Goal: Navigation & Orientation: Understand site structure

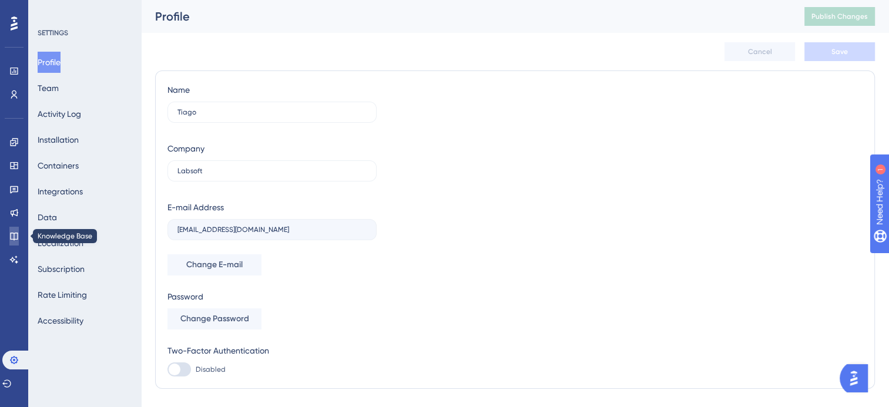
click at [18, 235] on icon at bounding box center [14, 237] width 8 height 8
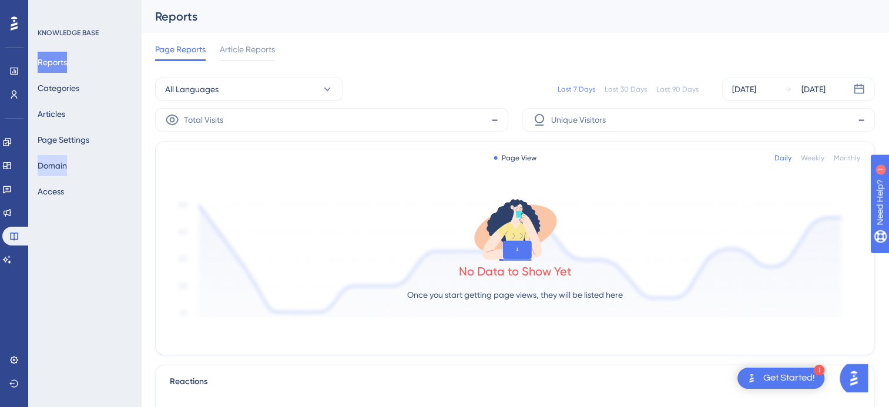
click at [61, 169] on button "Domain" at bounding box center [52, 165] width 29 height 21
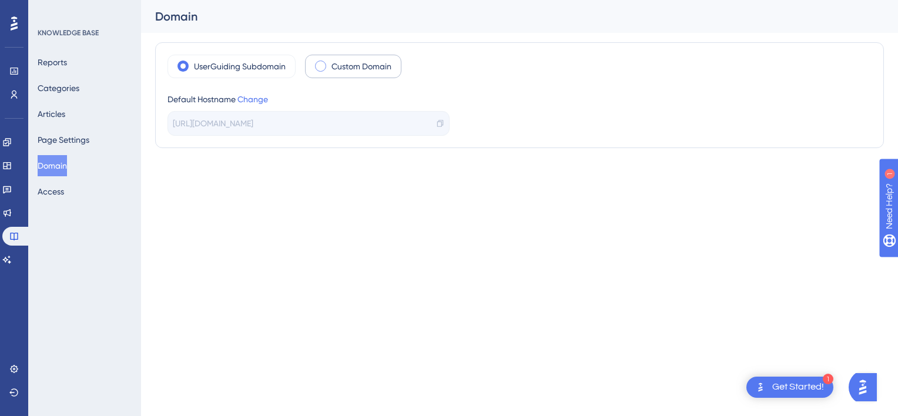
click at [323, 61] on span at bounding box center [320, 66] width 11 height 11
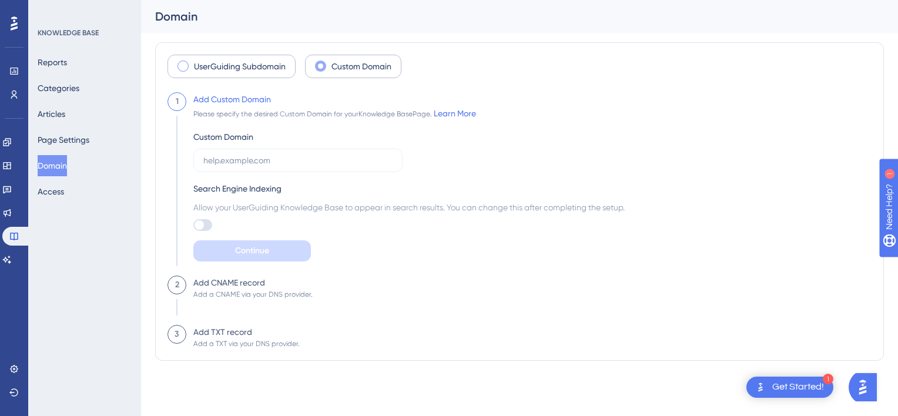
click at [235, 67] on label "UserGuiding Subdomain" at bounding box center [240, 66] width 92 height 14
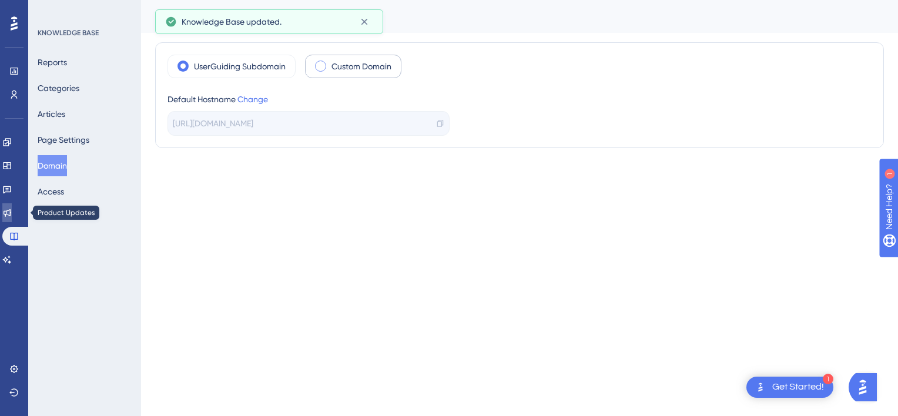
click at [12, 217] on link at bounding box center [6, 212] width 9 height 19
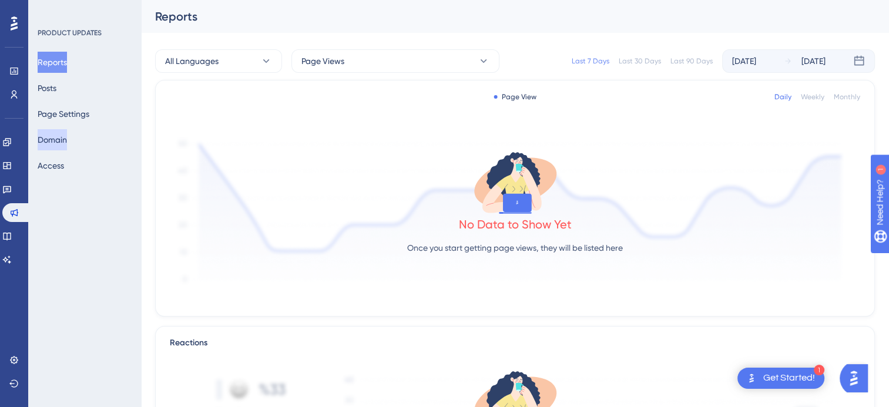
click at [61, 141] on button "Domain" at bounding box center [52, 139] width 29 height 21
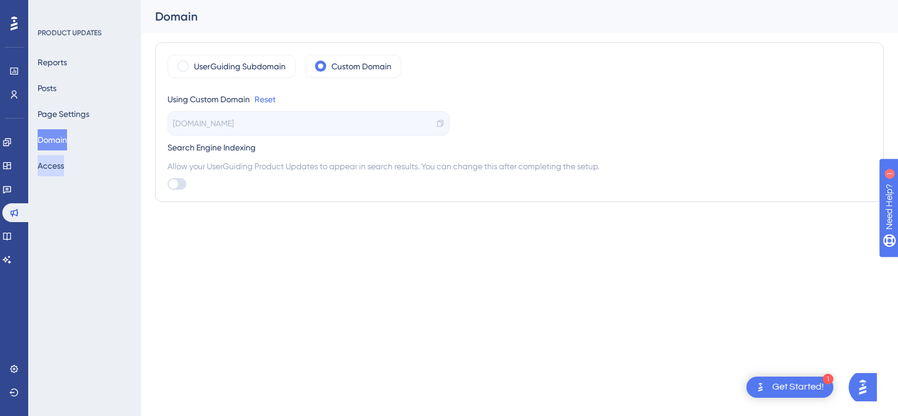
click at [63, 162] on button "Access" at bounding box center [51, 165] width 26 height 21
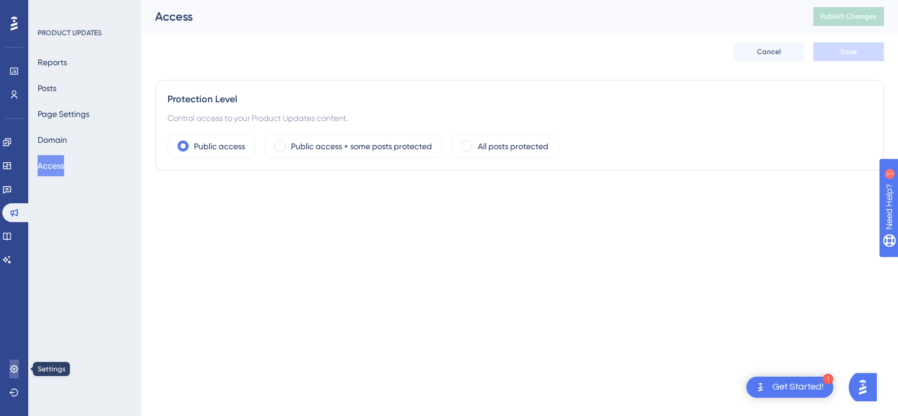
click at [9, 376] on link at bounding box center [13, 369] width 9 height 19
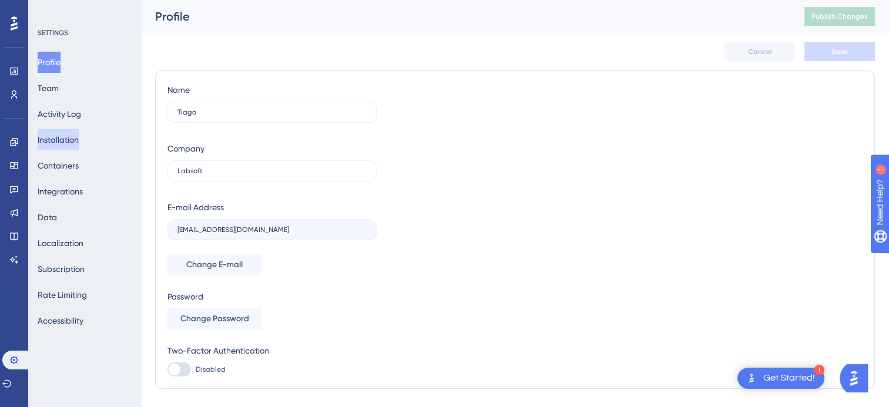
click at [68, 139] on button "Installation" at bounding box center [58, 139] width 41 height 21
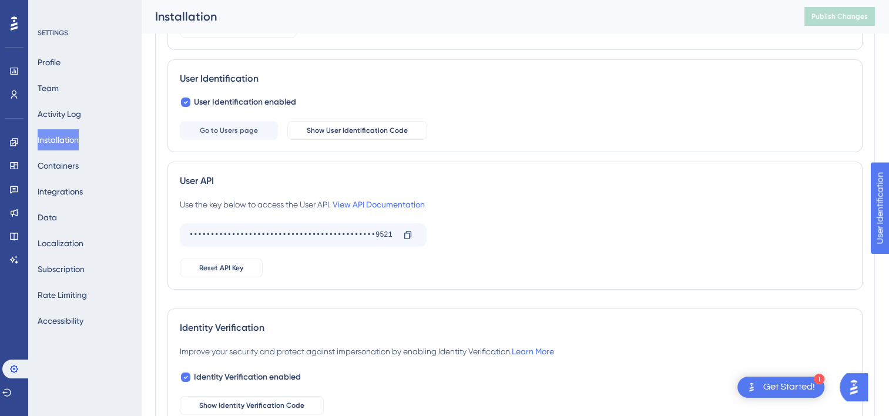
scroll to position [176, 0]
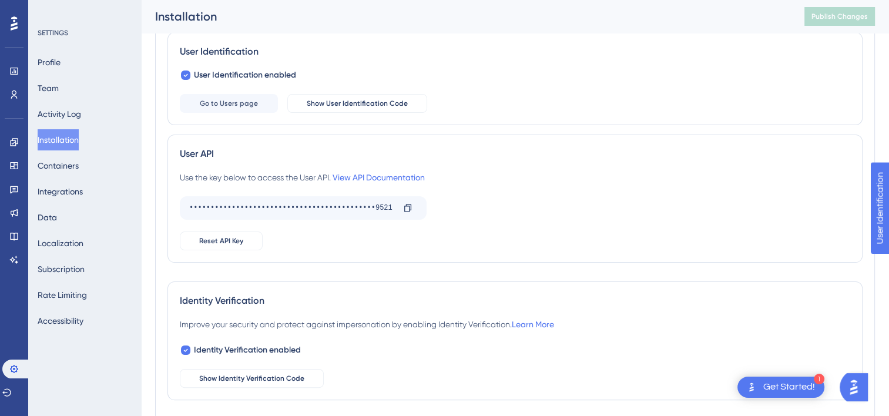
click at [535, 368] on div "Improve your security and protect against impersonation by enabling Identity Ve…" at bounding box center [515, 352] width 670 height 70
click at [9, 215] on icon at bounding box center [13, 212] width 9 height 9
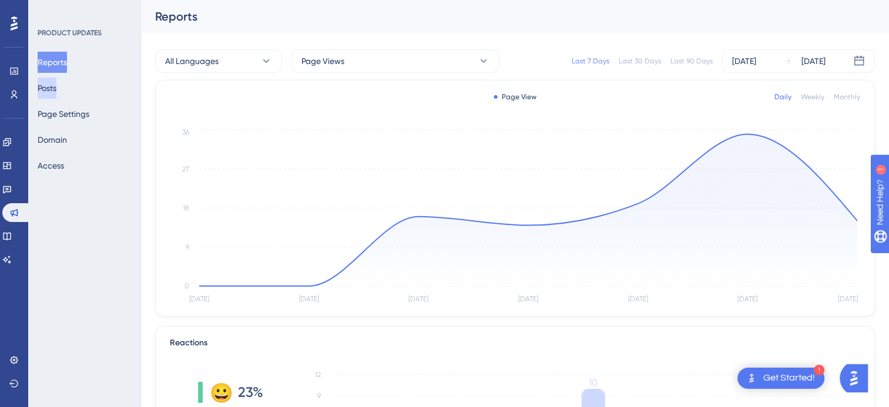
click at [55, 89] on button "Posts" at bounding box center [47, 88] width 19 height 21
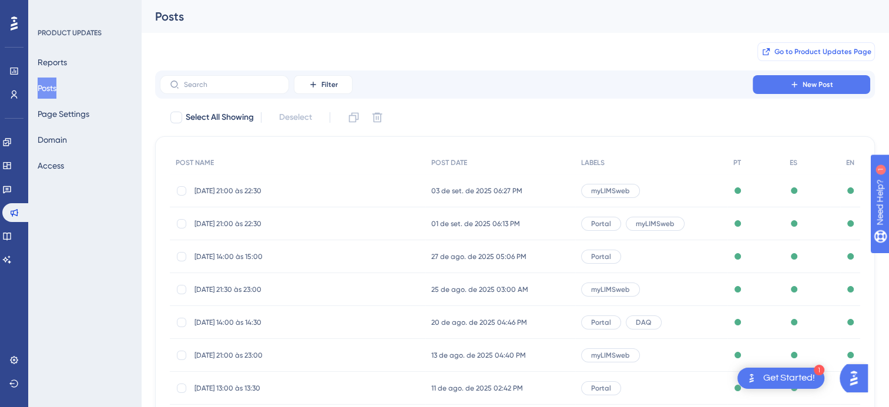
click at [804, 56] on button "Go to Product Updates Page" at bounding box center [815, 51] width 117 height 19
click at [12, 139] on icon at bounding box center [6, 141] width 9 height 9
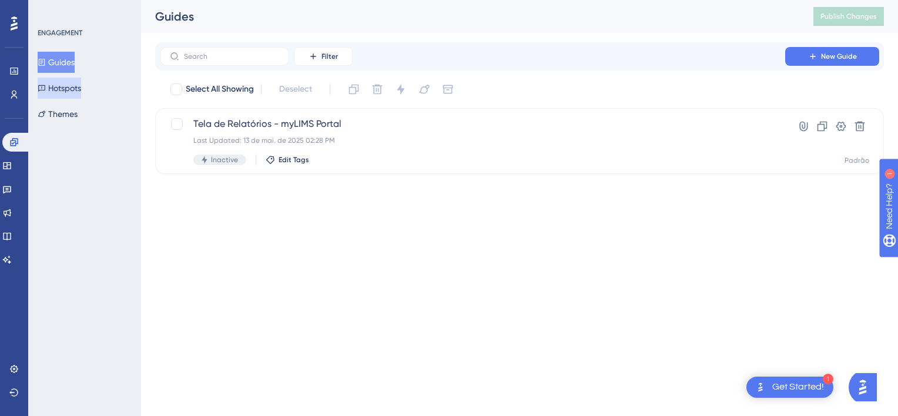
click at [63, 86] on button "Hotspots" at bounding box center [59, 88] width 43 height 21
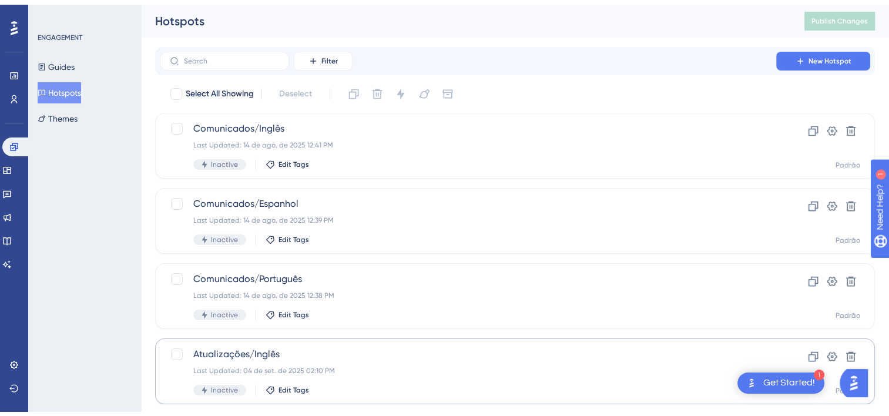
scroll to position [172, 0]
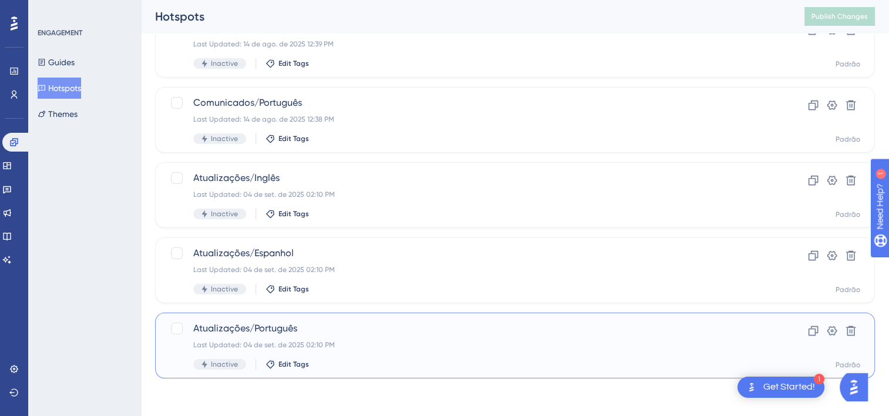
click at [291, 341] on div "Last Updated: 04 de set. de 2025 02:10 PM" at bounding box center [467, 344] width 549 height 9
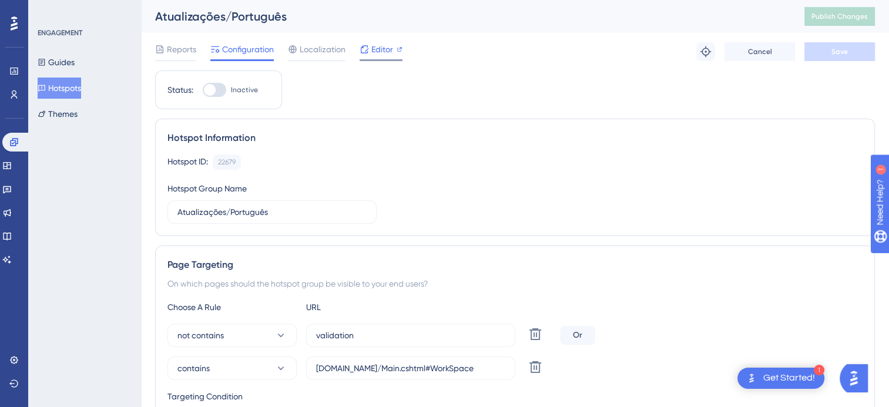
click at [374, 50] on span "Editor" at bounding box center [382, 49] width 22 height 14
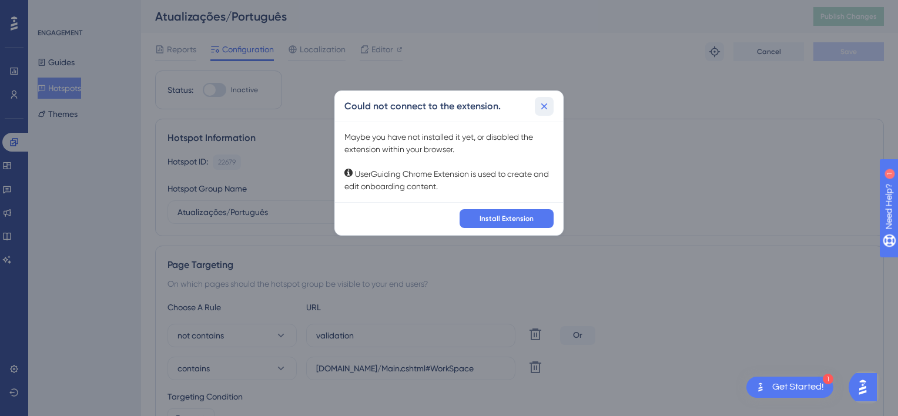
click at [540, 105] on icon at bounding box center [544, 106] width 12 height 12
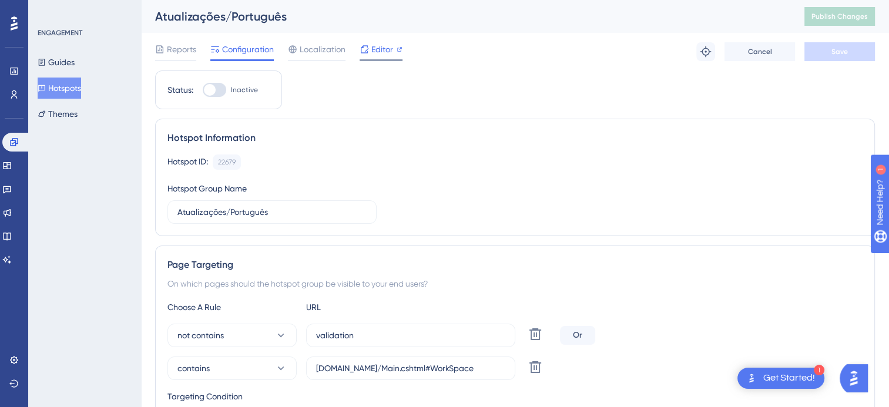
click at [373, 46] on span "Editor" at bounding box center [382, 49] width 22 height 14
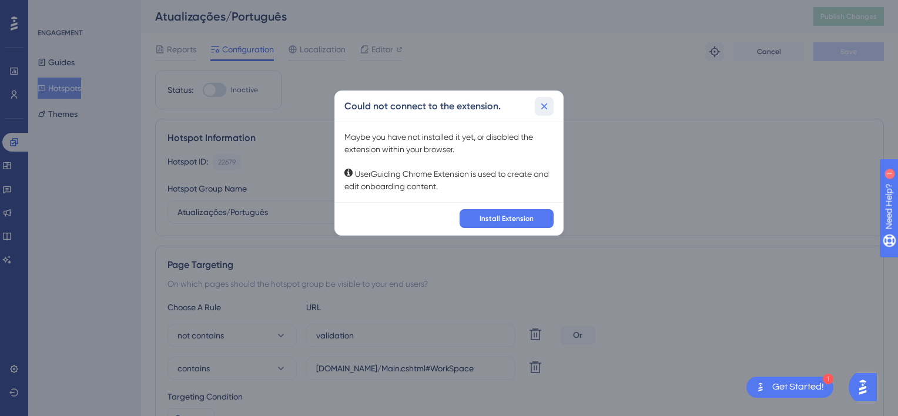
click at [548, 108] on icon at bounding box center [544, 106] width 12 height 12
